Goal: Task Accomplishment & Management: Manage account settings

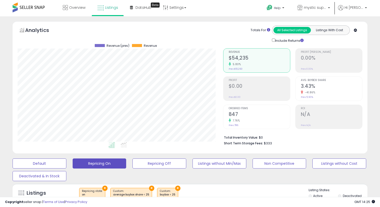
select select "**"
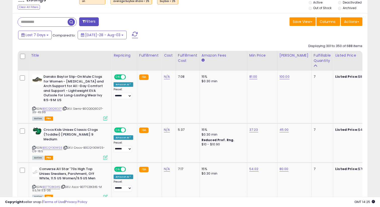
scroll to position [103, 205]
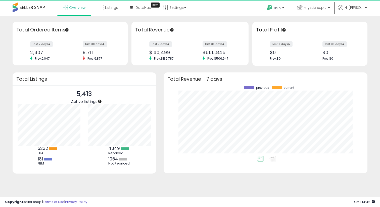
scroll to position [70, 194]
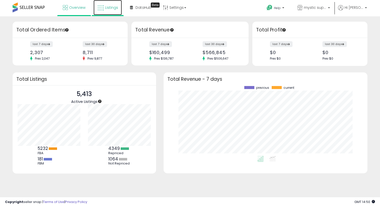
click at [118, 6] on link "Listings" at bounding box center [107, 7] width 28 height 15
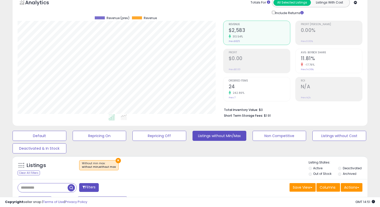
scroll to position [151, 0]
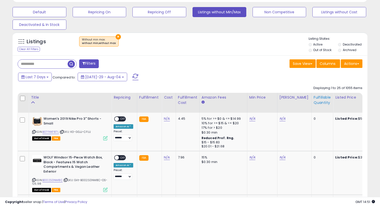
click at [313, 95] on div "Fulfillable Quantity" at bounding box center [321, 100] width 17 height 11
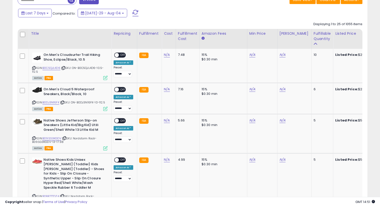
scroll to position [227, 0]
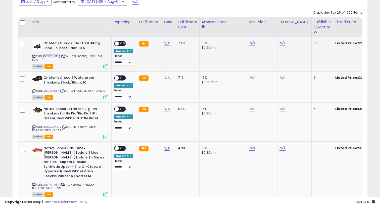
click at [54, 56] on link "B0C5QJL4D6" at bounding box center [51, 56] width 18 height 4
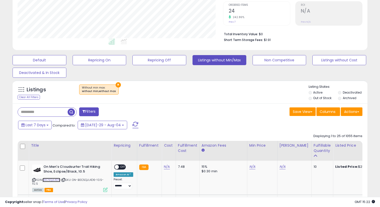
scroll to position [157, 0]
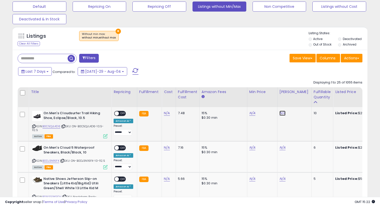
click at [280, 113] on link "N/A" at bounding box center [282, 112] width 6 height 5
type input "******"
click button "submit" at bounding box center [296, 101] width 9 height 8
click at [250, 114] on link "N/A" at bounding box center [252, 112] width 6 height 5
type input "******"
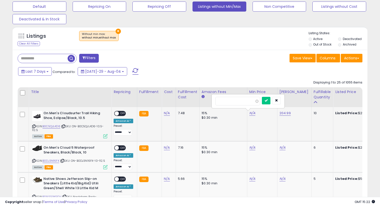
click button "submit" at bounding box center [266, 101] width 9 height 8
click at [122, 114] on span "OFF" at bounding box center [123, 113] width 8 height 4
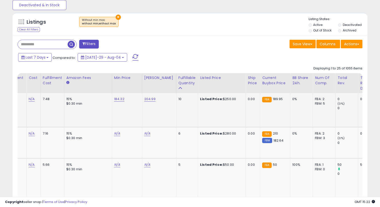
scroll to position [0, 0]
